Goal: Navigation & Orientation: Find specific page/section

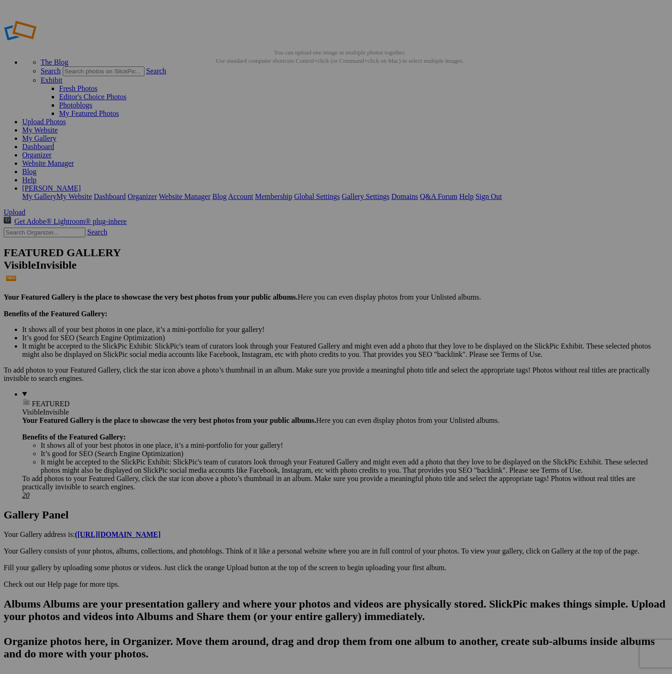
click at [56, 134] on link "My Gallery" at bounding box center [39, 138] width 34 height 8
